Goal: Task Accomplishment & Management: Complete application form

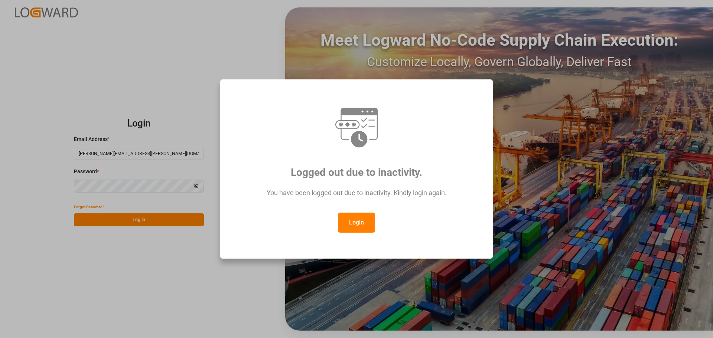
click at [359, 221] on button "Login" at bounding box center [356, 223] width 37 height 20
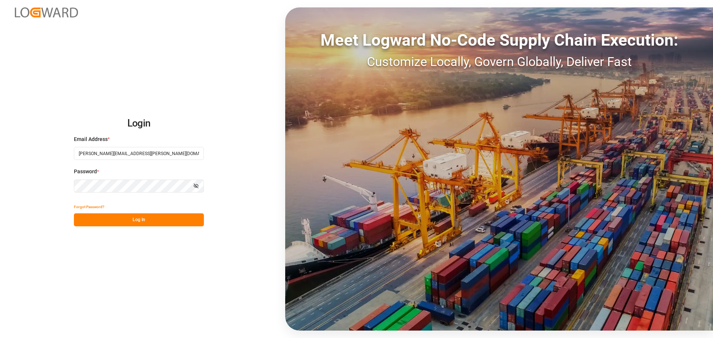
click at [121, 222] on button "Log In" at bounding box center [139, 220] width 130 height 13
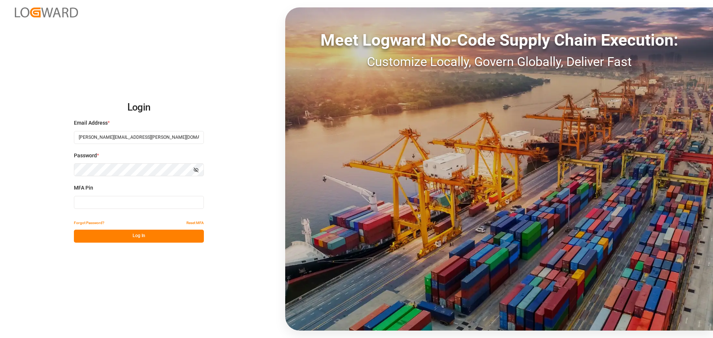
click at [92, 204] on input at bounding box center [139, 202] width 130 height 13
type input "552792"
click at [124, 241] on button "Log In" at bounding box center [139, 236] width 130 height 13
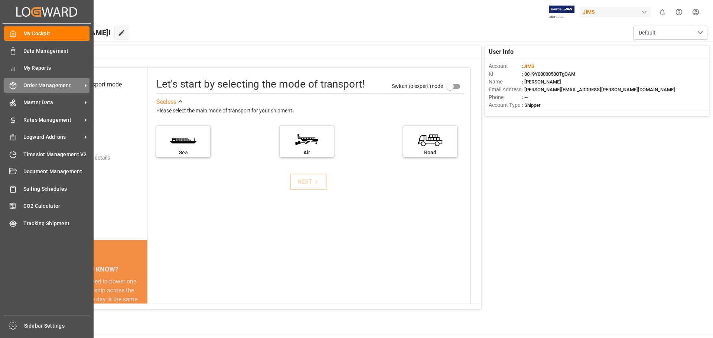
click at [33, 82] on span "Order Management" at bounding box center [52, 86] width 59 height 8
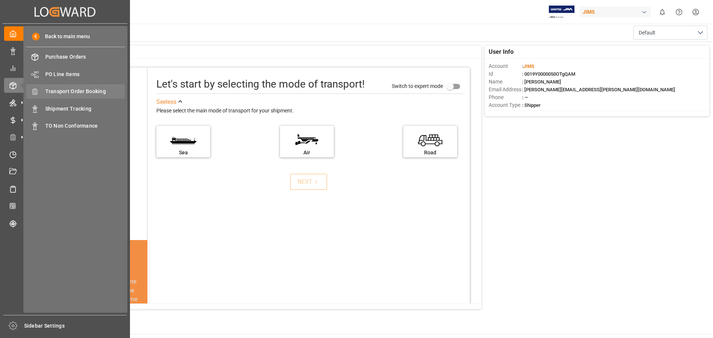
click at [89, 92] on span "Transport Order Booking" at bounding box center [85, 92] width 80 height 8
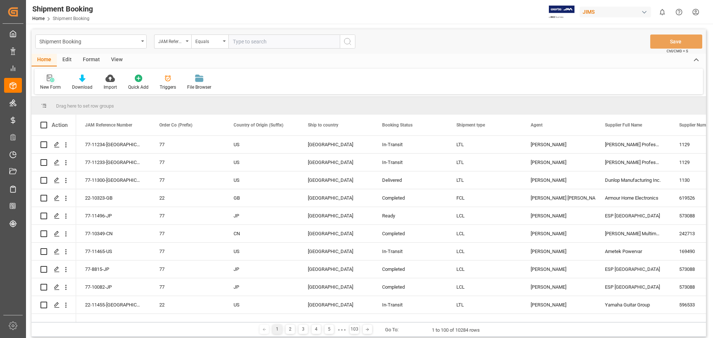
click at [48, 80] on icon at bounding box center [50, 78] width 7 height 7
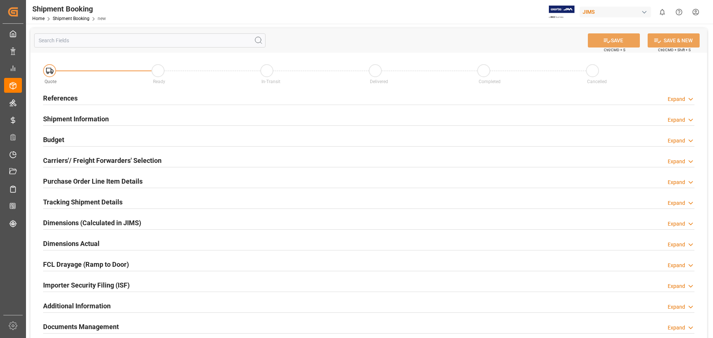
click at [68, 97] on h2 "References" at bounding box center [60, 98] width 35 height 10
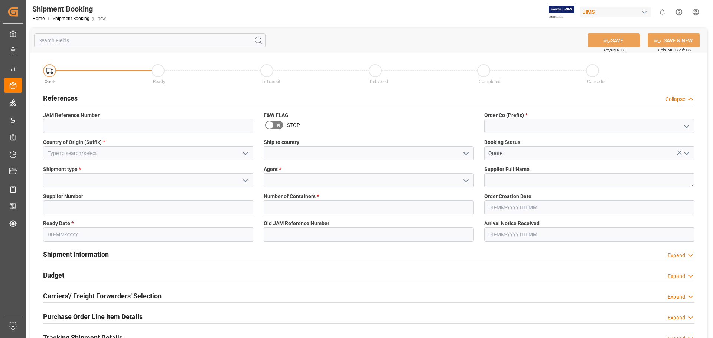
click at [520, 117] on span "Order Co (Prefix) *" at bounding box center [505, 115] width 43 height 8
click at [510, 129] on input at bounding box center [589, 126] width 210 height 14
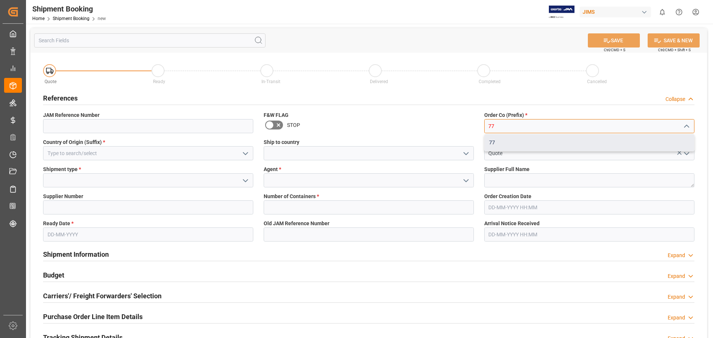
click at [504, 142] on div "77" at bounding box center [589, 142] width 209 height 17
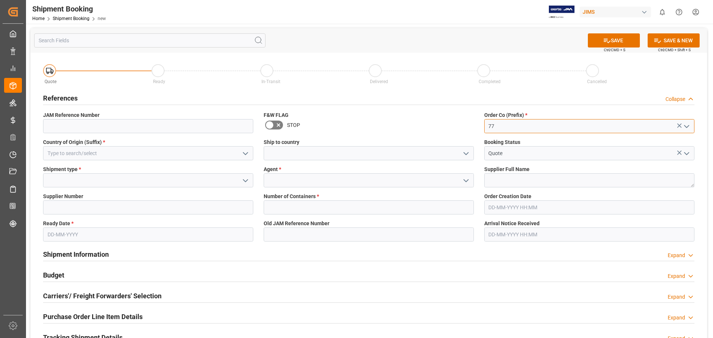
type input "77"
click at [84, 154] on input at bounding box center [148, 153] width 210 height 14
click at [247, 153] on polyline "open menu" at bounding box center [245, 154] width 4 height 2
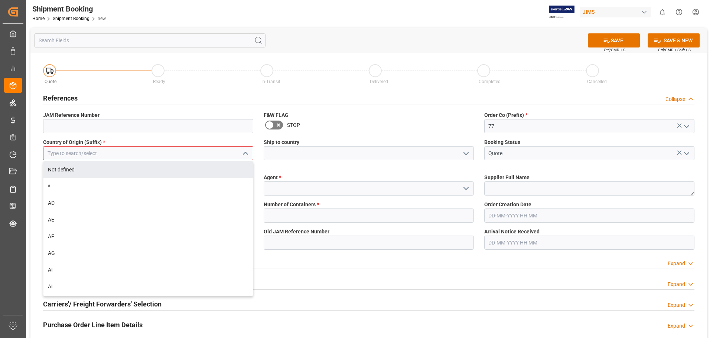
click at [70, 155] on input at bounding box center [148, 153] width 210 height 14
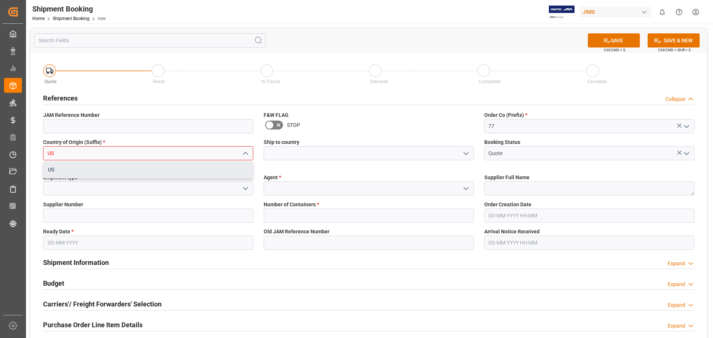
click at [82, 173] on div "US" at bounding box center [147, 170] width 209 height 17
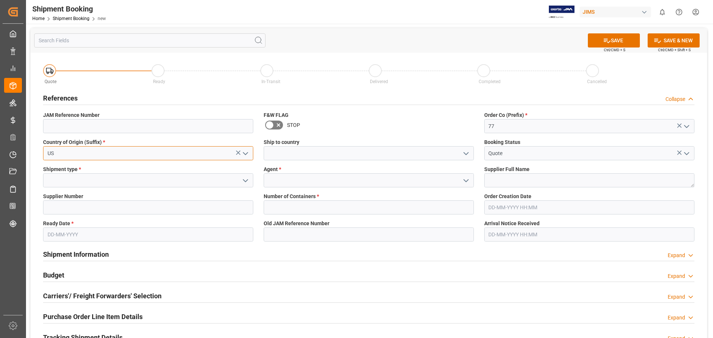
type input "US"
click at [311, 155] on input at bounding box center [369, 153] width 210 height 14
click at [470, 154] on icon "open menu" at bounding box center [466, 153] width 9 height 9
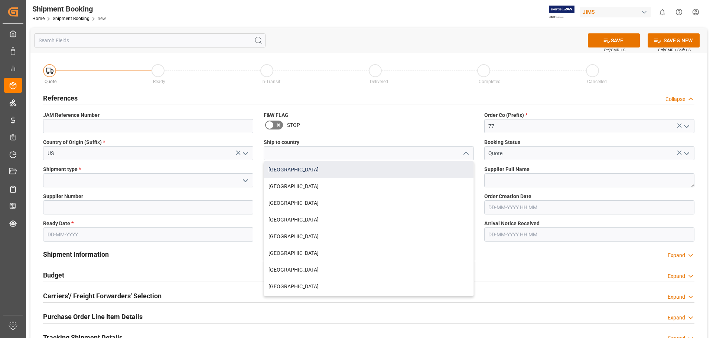
click at [406, 173] on div "[GEOGRAPHIC_DATA]" at bounding box center [368, 170] width 209 height 17
type input "[GEOGRAPHIC_DATA]"
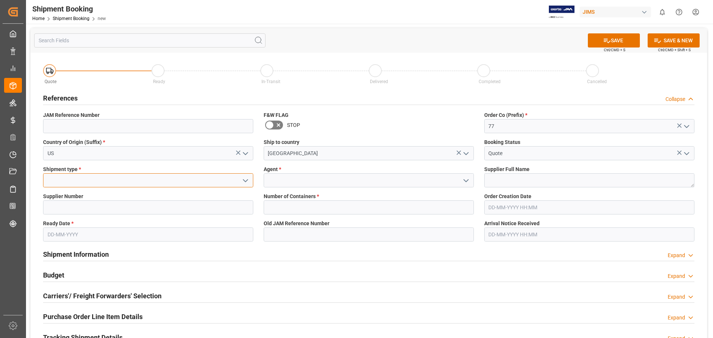
click at [90, 182] on input at bounding box center [148, 180] width 210 height 14
click at [246, 183] on icon "open menu" at bounding box center [245, 180] width 9 height 9
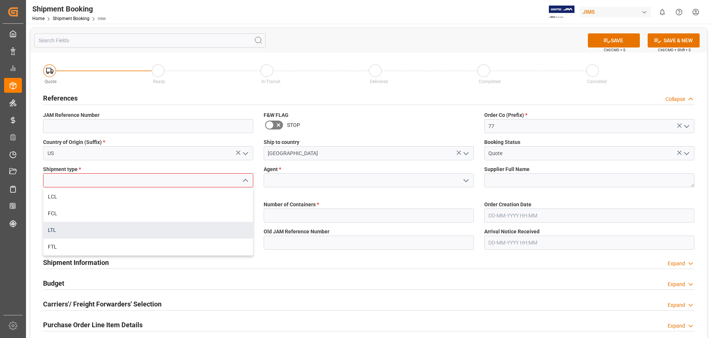
click at [175, 224] on div "LTL" at bounding box center [147, 230] width 209 height 17
type input "LTL"
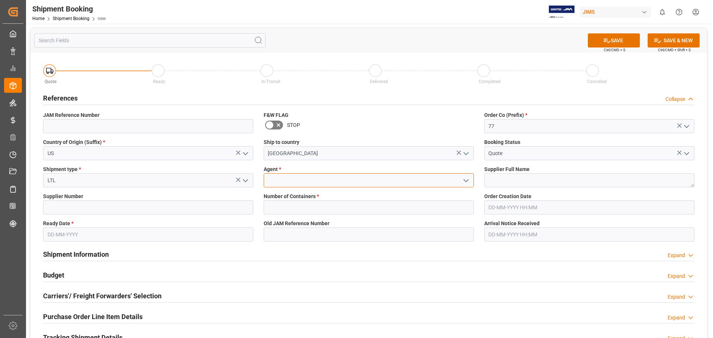
click at [299, 183] on input at bounding box center [369, 180] width 210 height 14
click at [466, 180] on icon "open menu" at bounding box center [466, 180] width 9 height 9
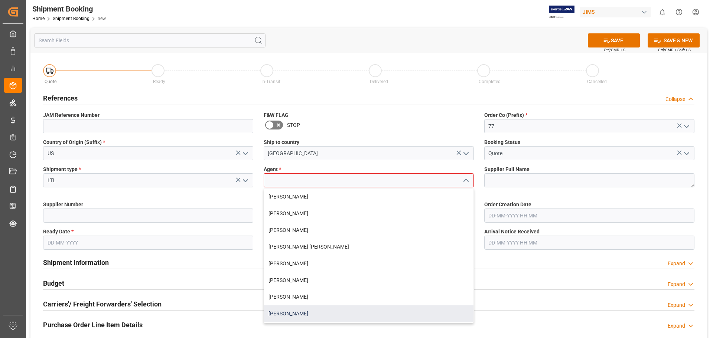
click at [316, 309] on div "[PERSON_NAME]" at bounding box center [368, 314] width 209 height 17
type input "[PERSON_NAME]"
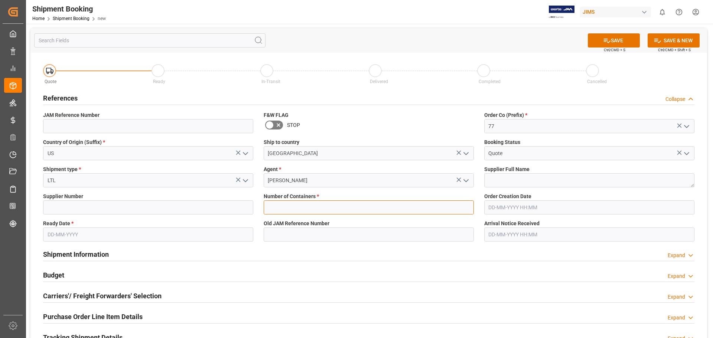
click at [290, 204] on input "text" at bounding box center [369, 208] width 210 height 14
type input "0"
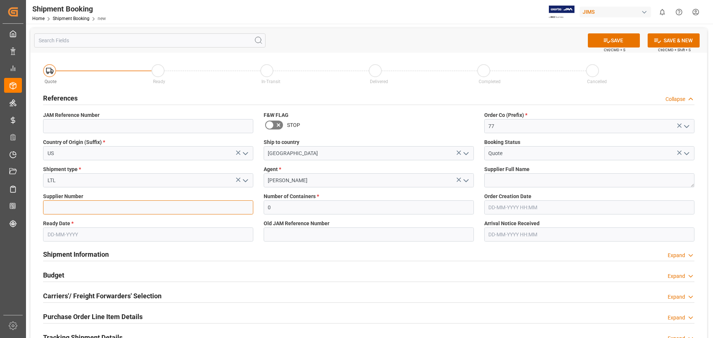
click at [84, 206] on input at bounding box center [148, 208] width 210 height 14
click at [120, 205] on input at bounding box center [148, 208] width 210 height 14
paste input "560872"
type input "560872"
click at [66, 238] on input "text" at bounding box center [148, 235] width 210 height 14
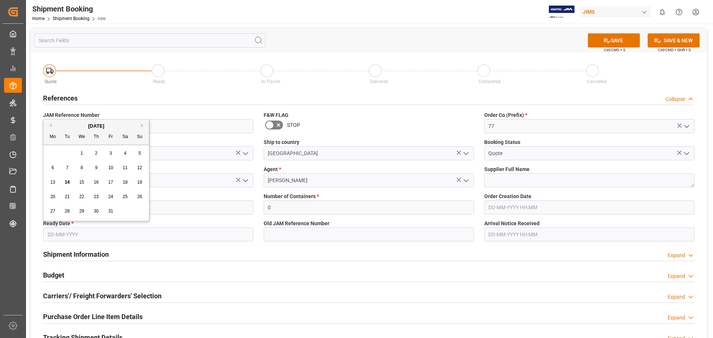
click at [83, 184] on span "15" at bounding box center [81, 182] width 5 height 5
type input "[DATE]"
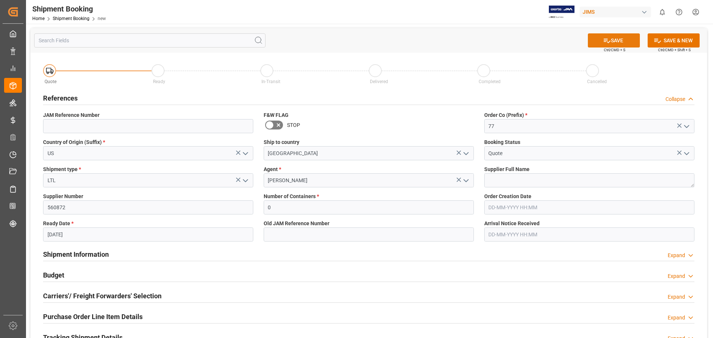
click at [613, 39] on button "SAVE" at bounding box center [614, 40] width 52 height 14
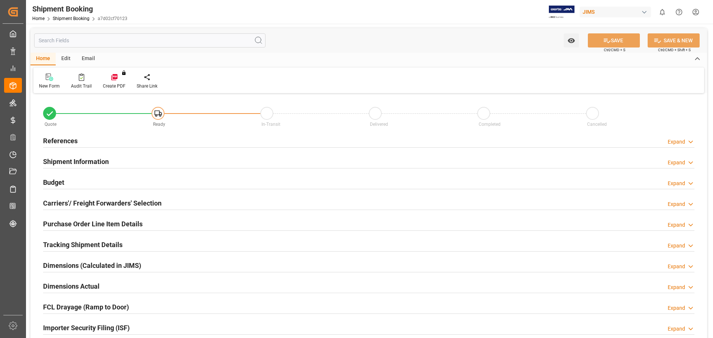
type input "0"
type input "[DATE]"
click at [68, 139] on h2 "References" at bounding box center [60, 141] width 35 height 10
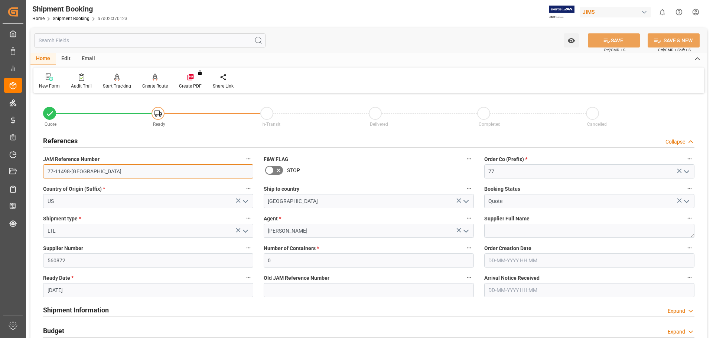
drag, startPoint x: 82, startPoint y: 172, endPoint x: 28, endPoint y: 173, distance: 53.5
click at [28, 173] on div "Watch Option SAVE Ctrl/CMD + S SAVE & NEW Ctrl/CMD + Shift + S Home Edit Email …" at bounding box center [369, 323] width 686 height 598
click at [139, 169] on input "77-11498-[GEOGRAPHIC_DATA]" at bounding box center [148, 172] width 210 height 14
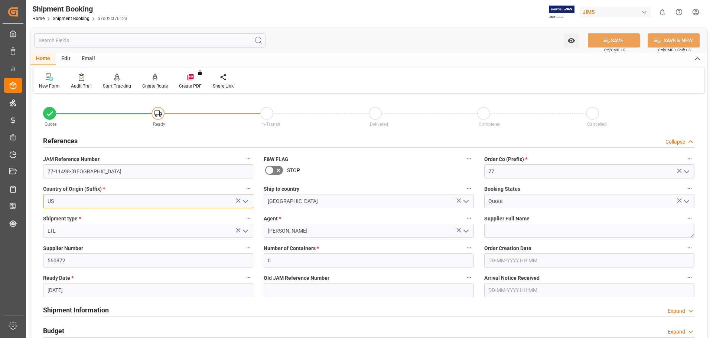
click at [147, 201] on input "US" at bounding box center [148, 201] width 210 height 14
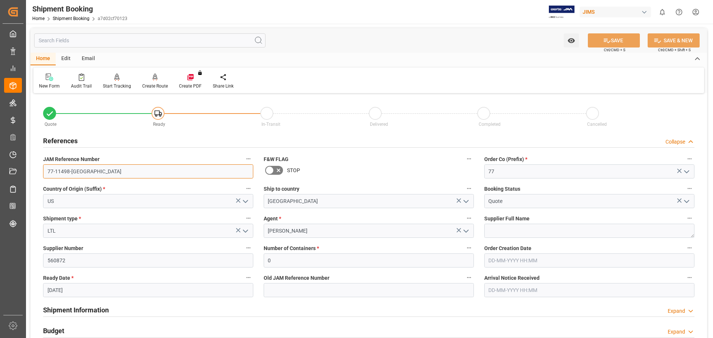
click at [138, 172] on input "77-11498-[GEOGRAPHIC_DATA]" at bounding box center [148, 172] width 210 height 14
click at [72, 18] on link "Shipment Booking" at bounding box center [71, 18] width 37 height 5
